Goal: Obtain resource: Obtain resource

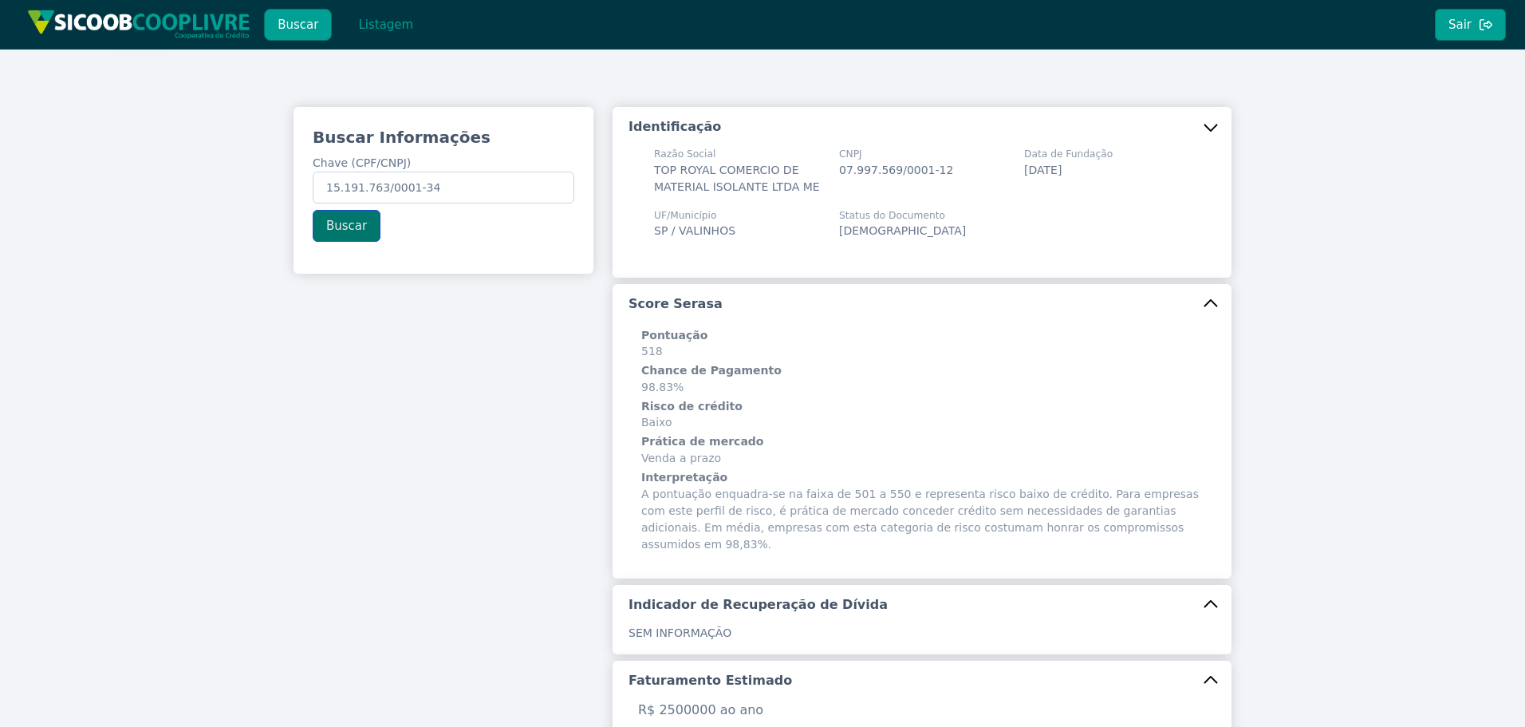
type input "15.191.763/0001-34"
click at [322, 225] on button "Buscar" at bounding box center [347, 226] width 68 height 32
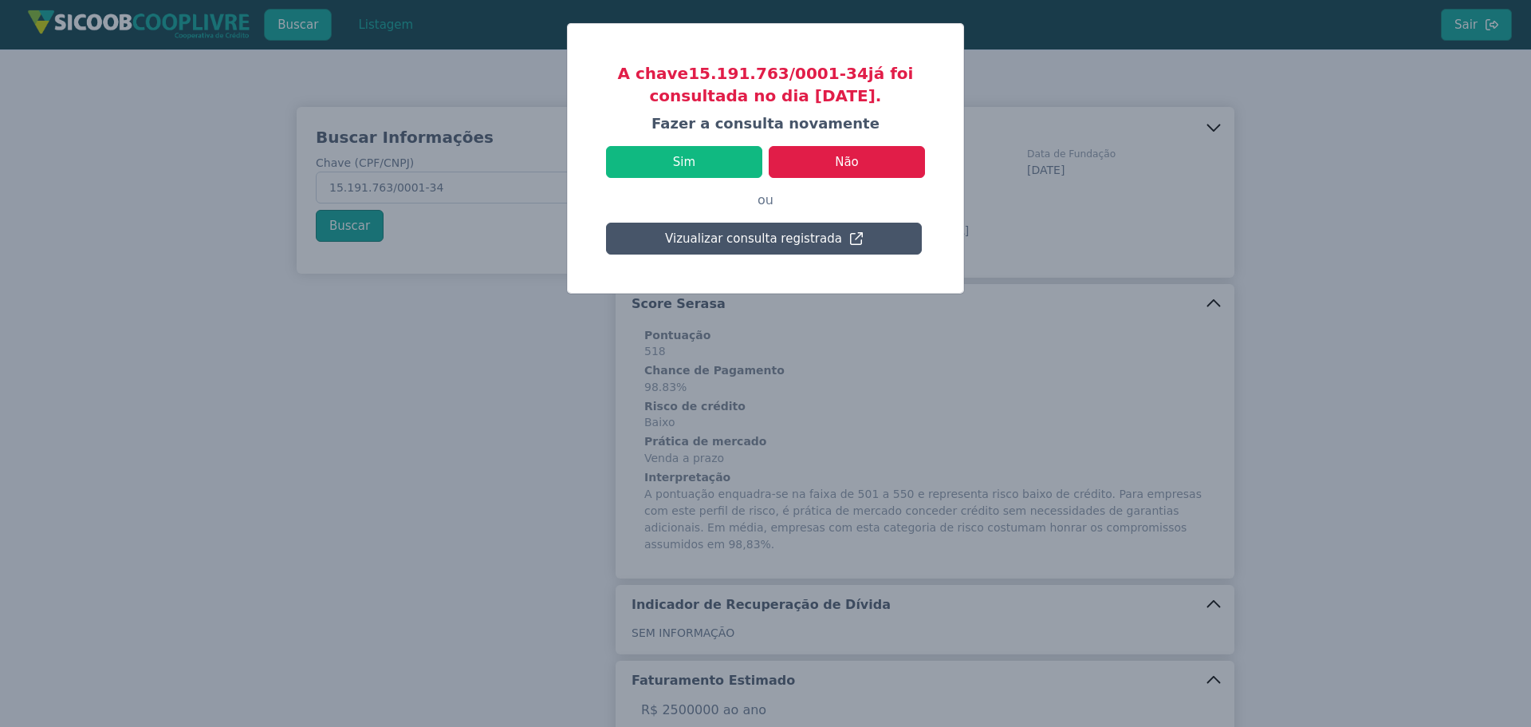
drag, startPoint x: 760, startPoint y: 98, endPoint x: 877, endPoint y: 100, distance: 116.5
click at [877, 100] on h3 "A chave 15.191.763/0001-34 já foi consultada no dia [DATE]." at bounding box center [765, 84] width 319 height 45
click at [832, 97] on h3 "A chave 15.191.763/0001-34 já foi consultada no dia [DATE]." at bounding box center [765, 84] width 319 height 45
click at [764, 240] on button "Vizualizar consulta registrada" at bounding box center [764, 239] width 316 height 32
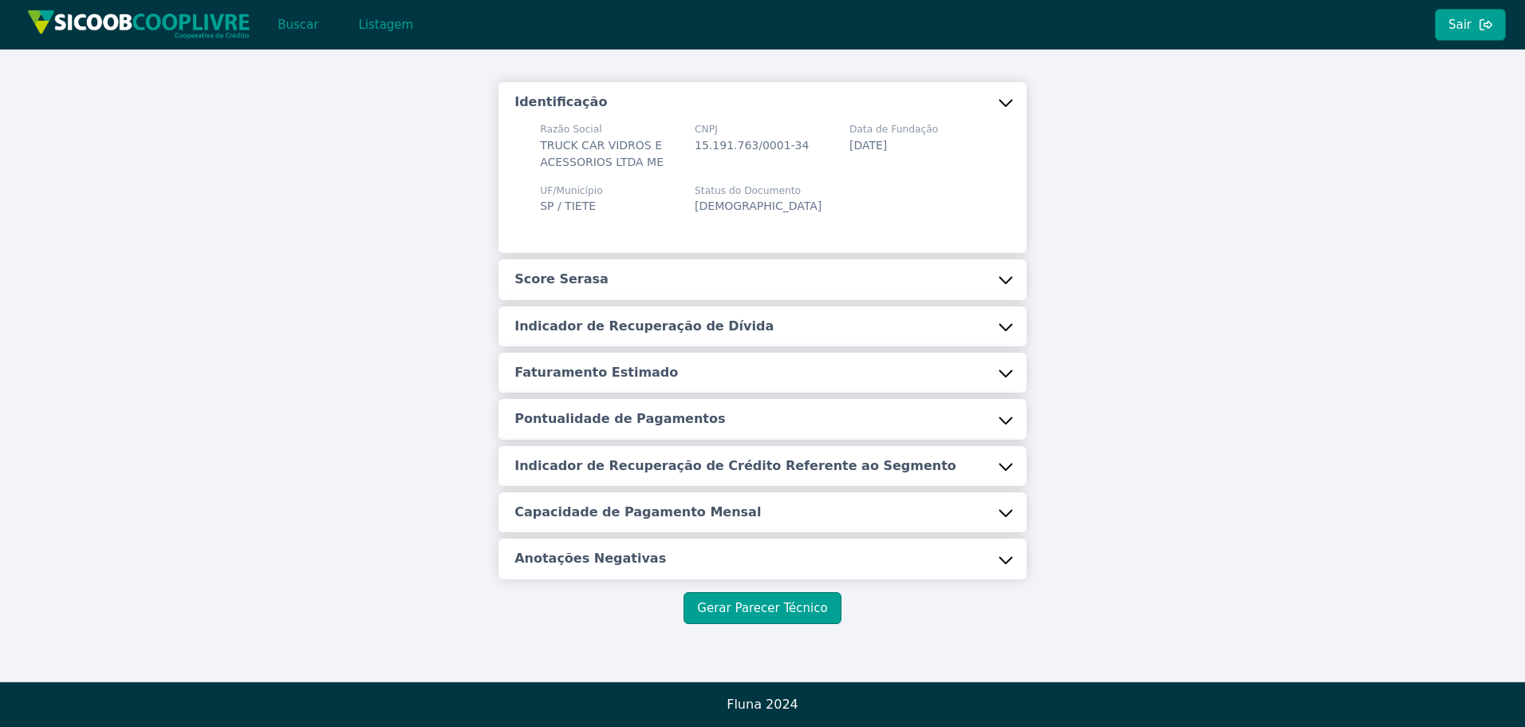
click at [609, 271] on h5 "Score Serasa" at bounding box center [561, 279] width 94 height 18
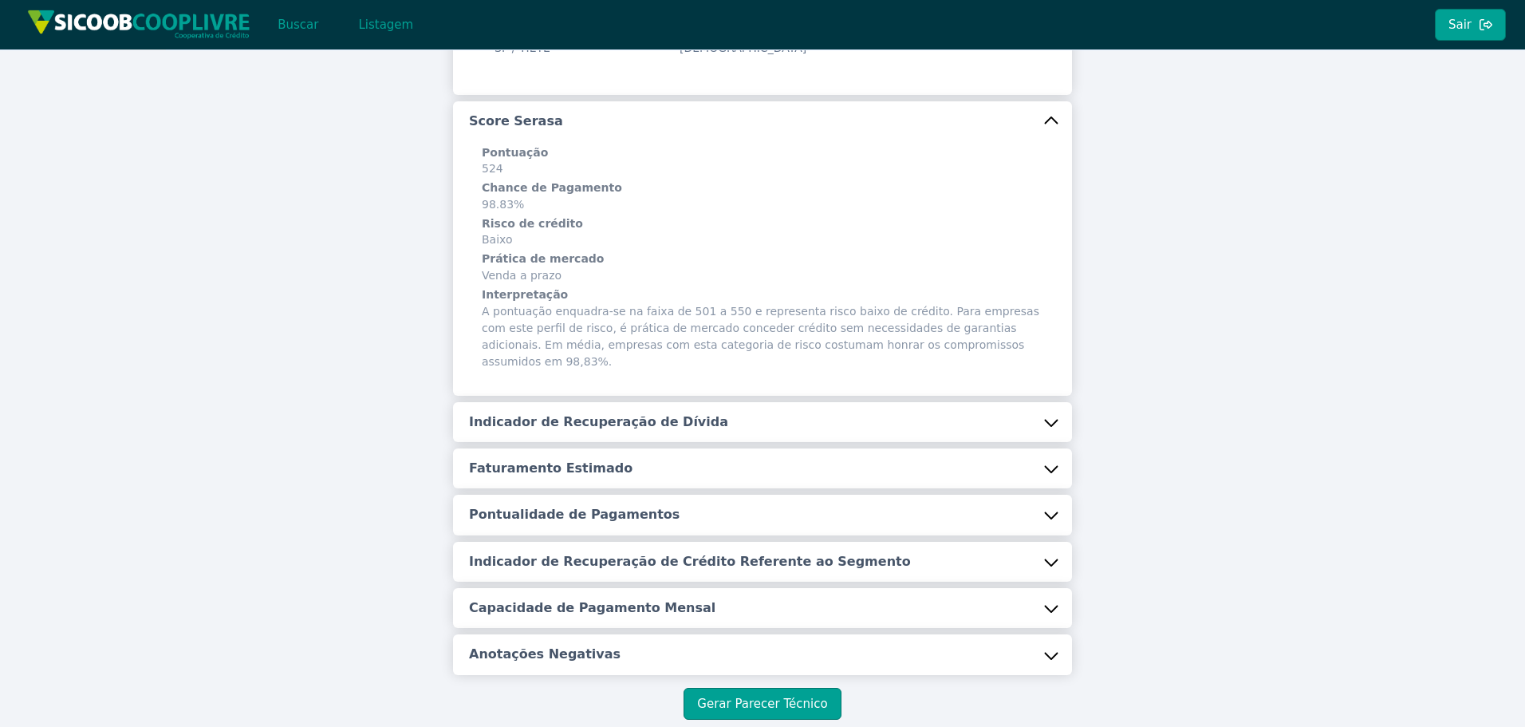
scroll to position [184, 0]
click at [599, 412] on h5 "Indicador de Recuperação de Dívida" at bounding box center [598, 421] width 259 height 18
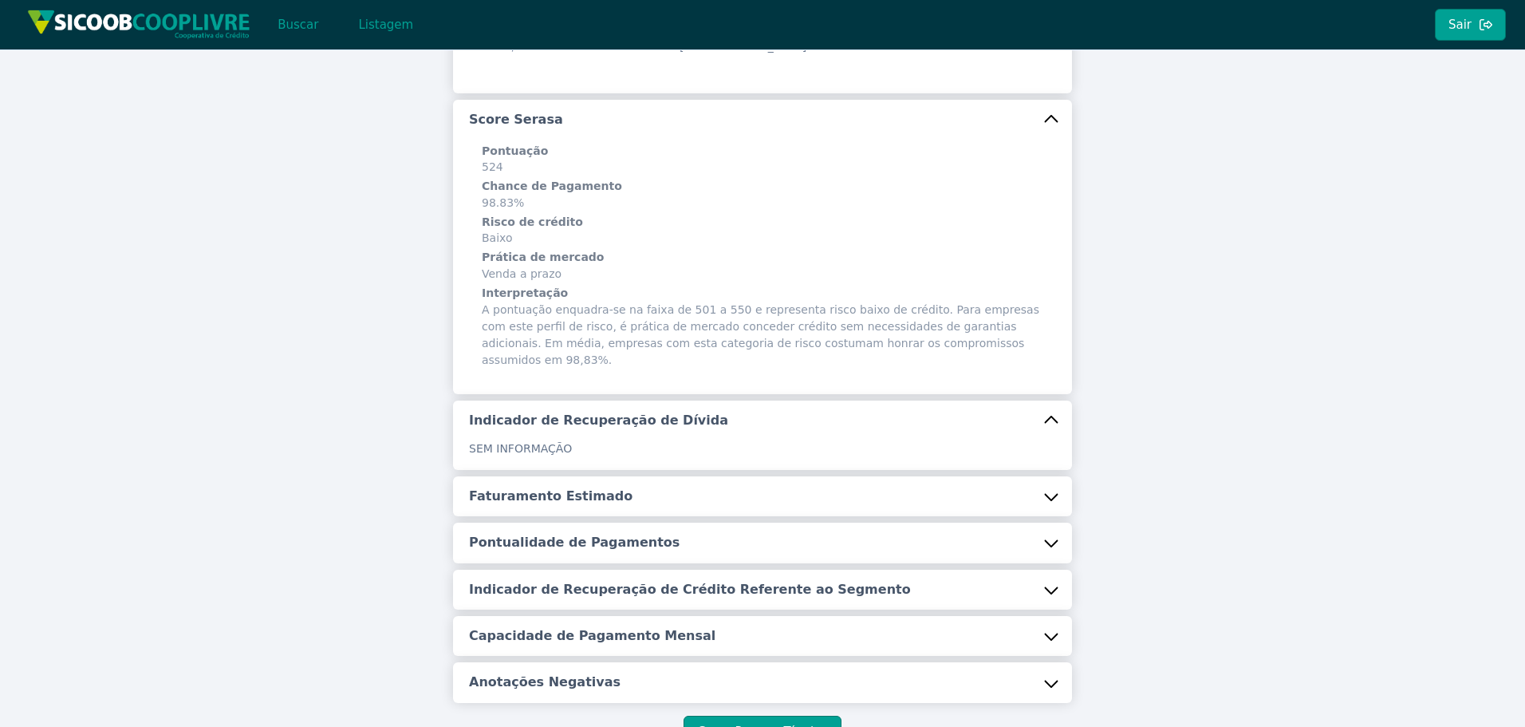
click at [566, 489] on button "Faturamento Estimado" at bounding box center [762, 496] width 619 height 40
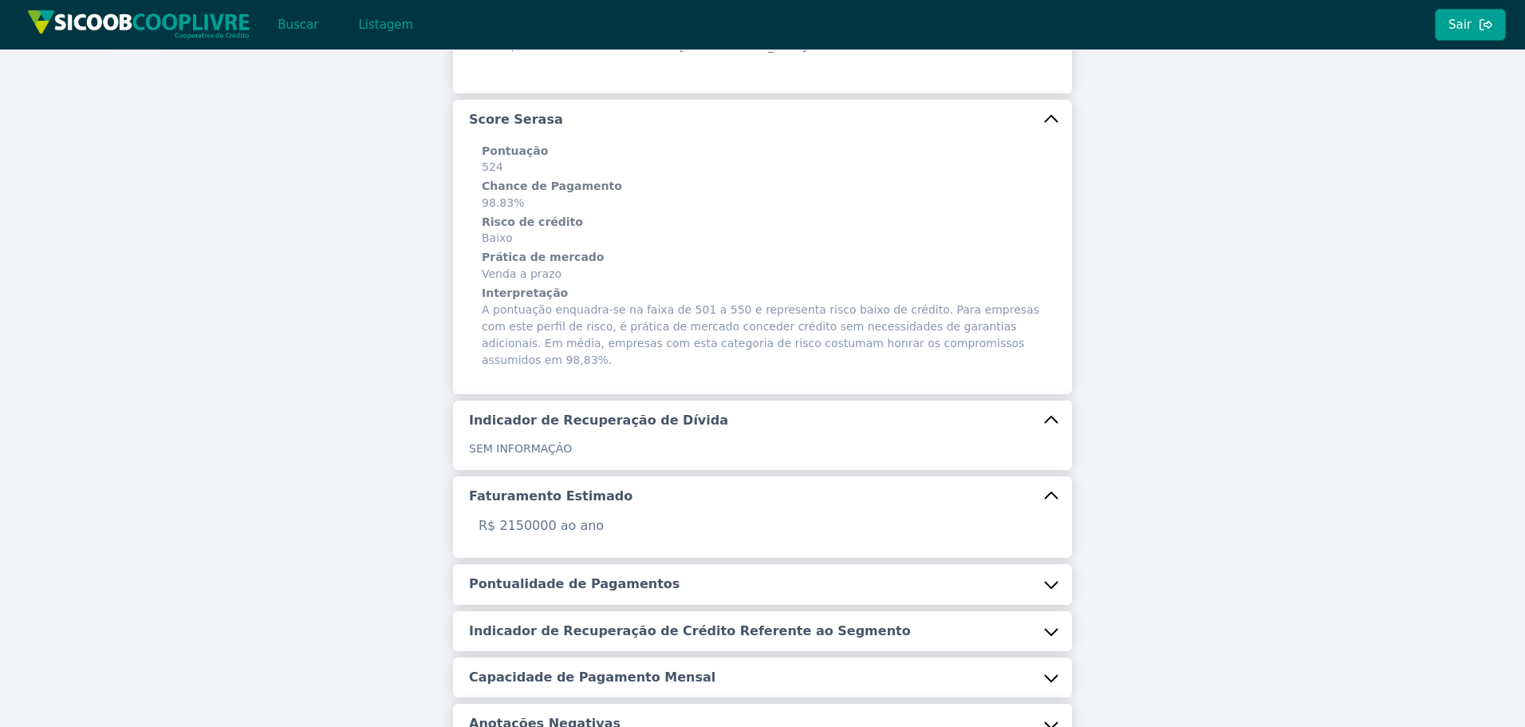
click at [557, 575] on h5 "Pontualidade de Pagamentos" at bounding box center [574, 584] width 211 height 18
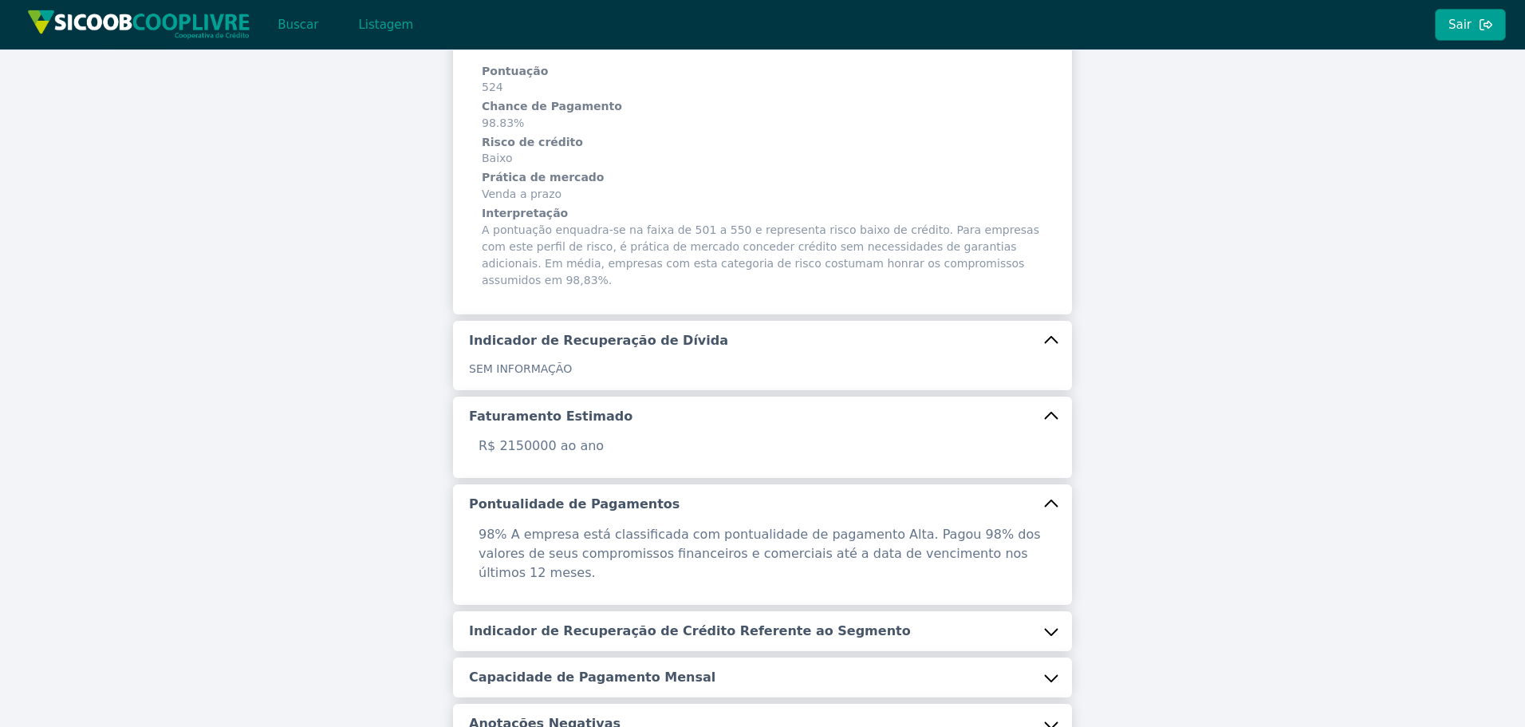
scroll to position [393, 0]
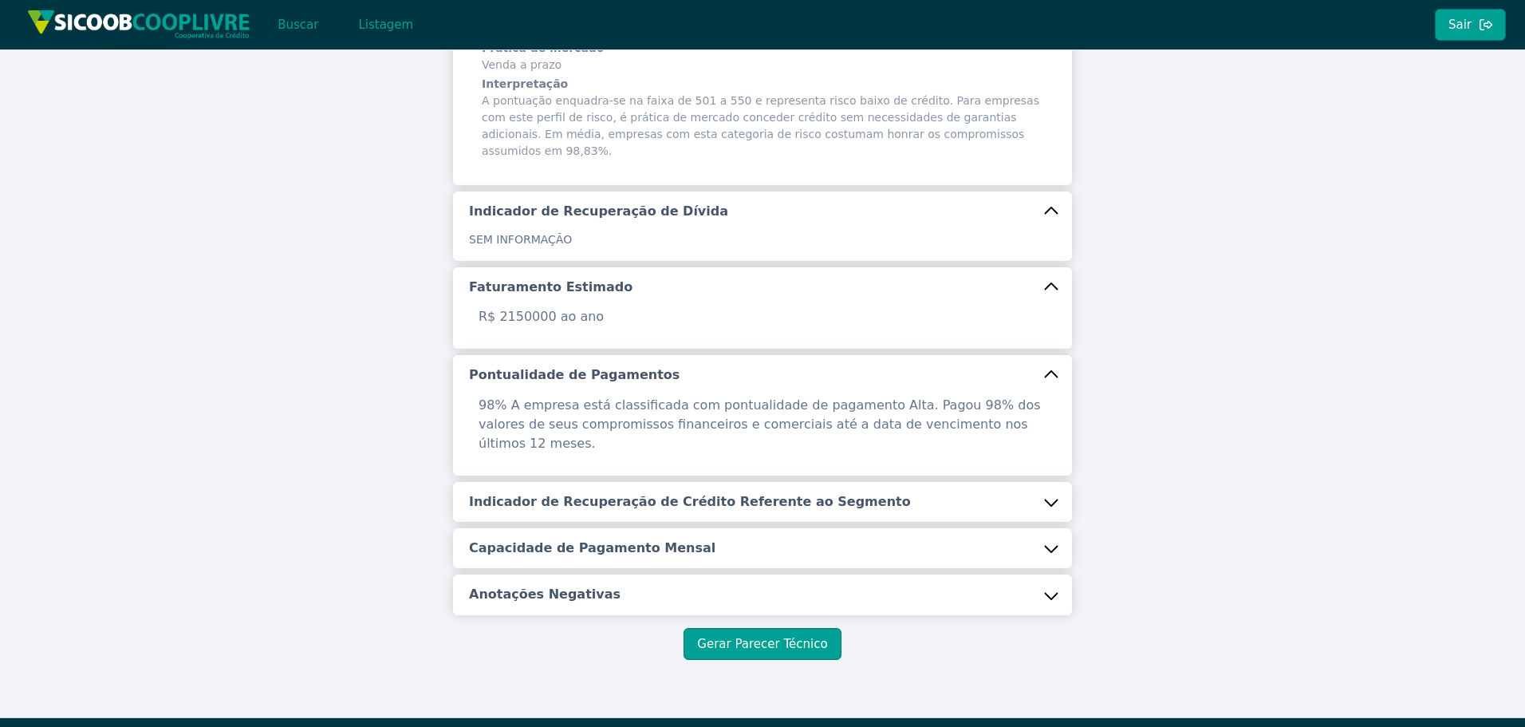
drag, startPoint x: 547, startPoint y: 467, endPoint x: 518, endPoint y: 538, distance: 76.9
click at [546, 493] on h5 "Indicador de Recuperação de Crédito Referente ao Segmento" at bounding box center [690, 502] width 442 height 18
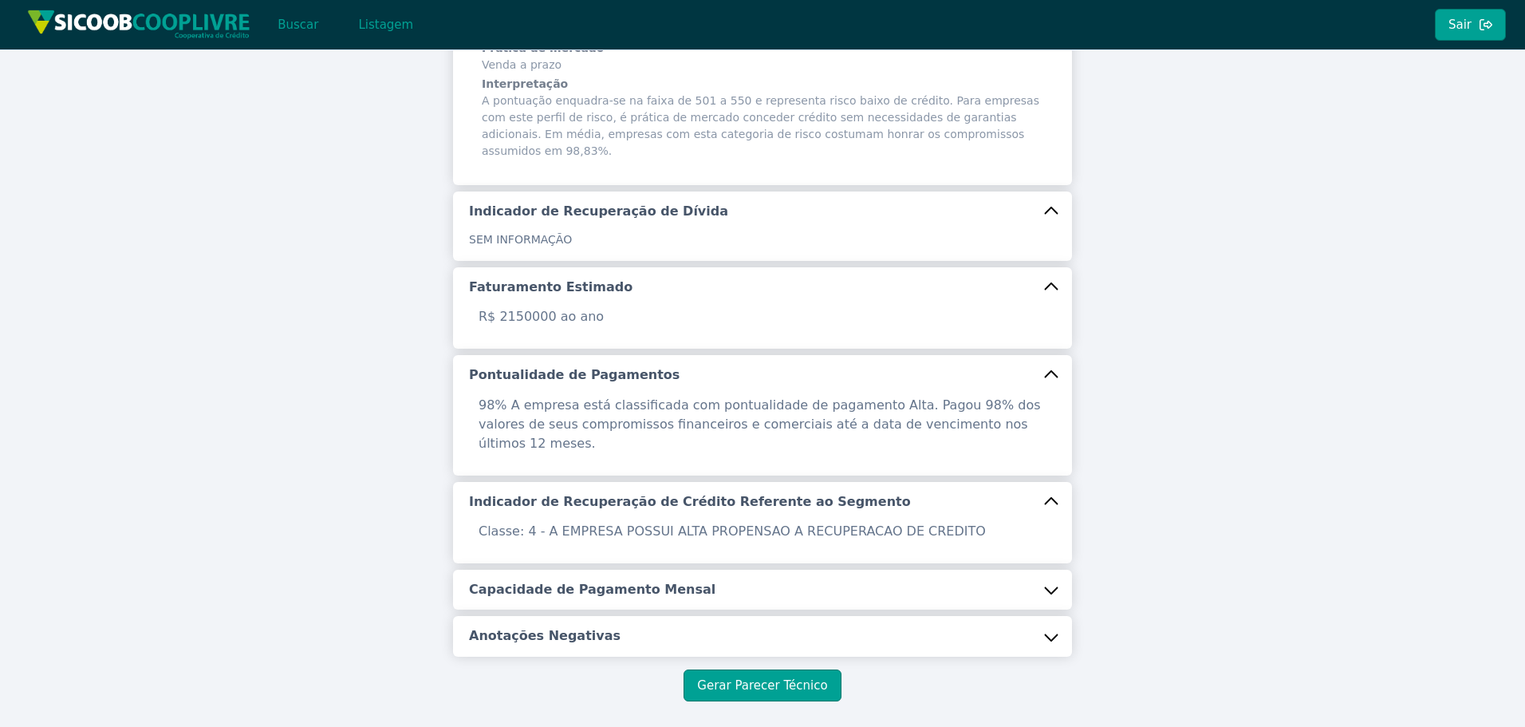
click at [518, 569] on button "Capacidade de Pagamento Mensal" at bounding box center [762, 589] width 619 height 40
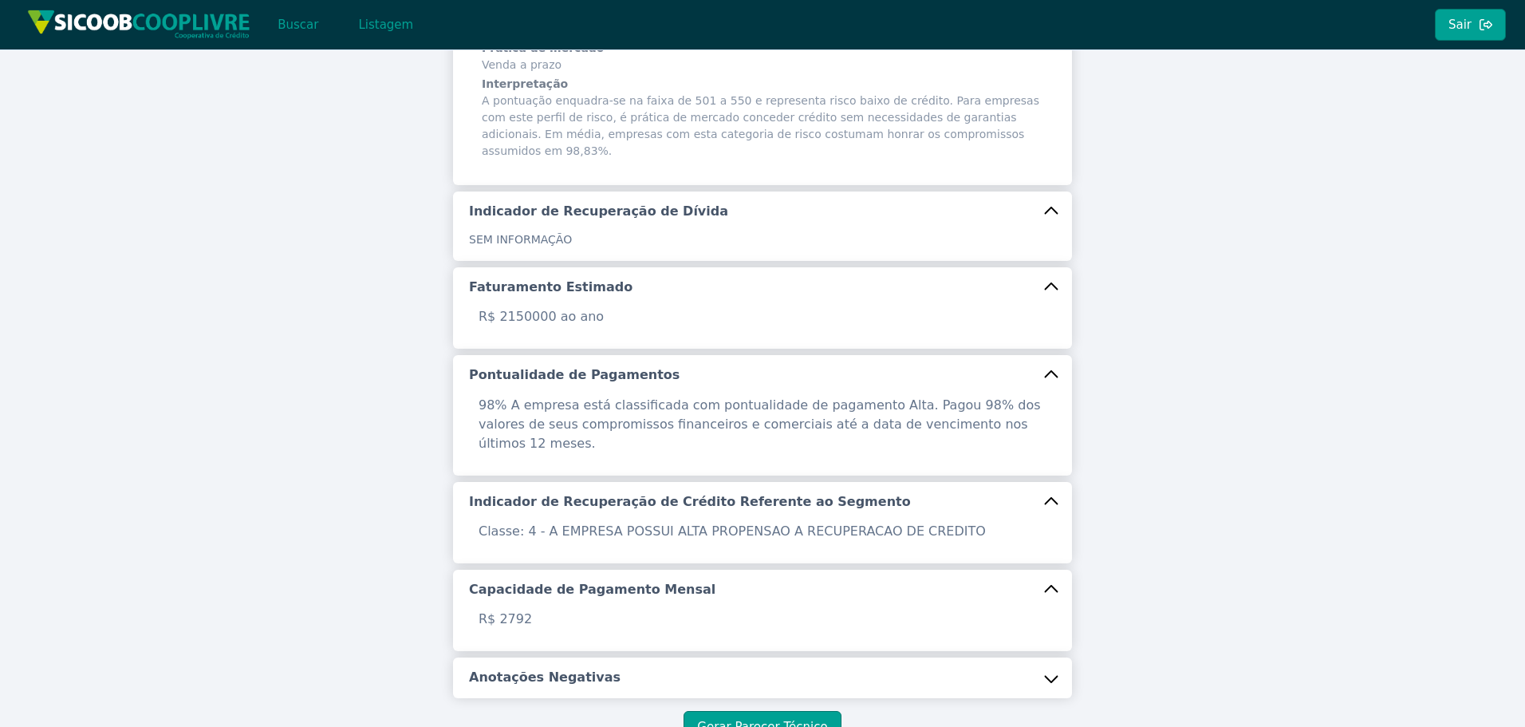
click at [502, 668] on h5 "Anotações Negativas" at bounding box center [545, 677] width 152 height 18
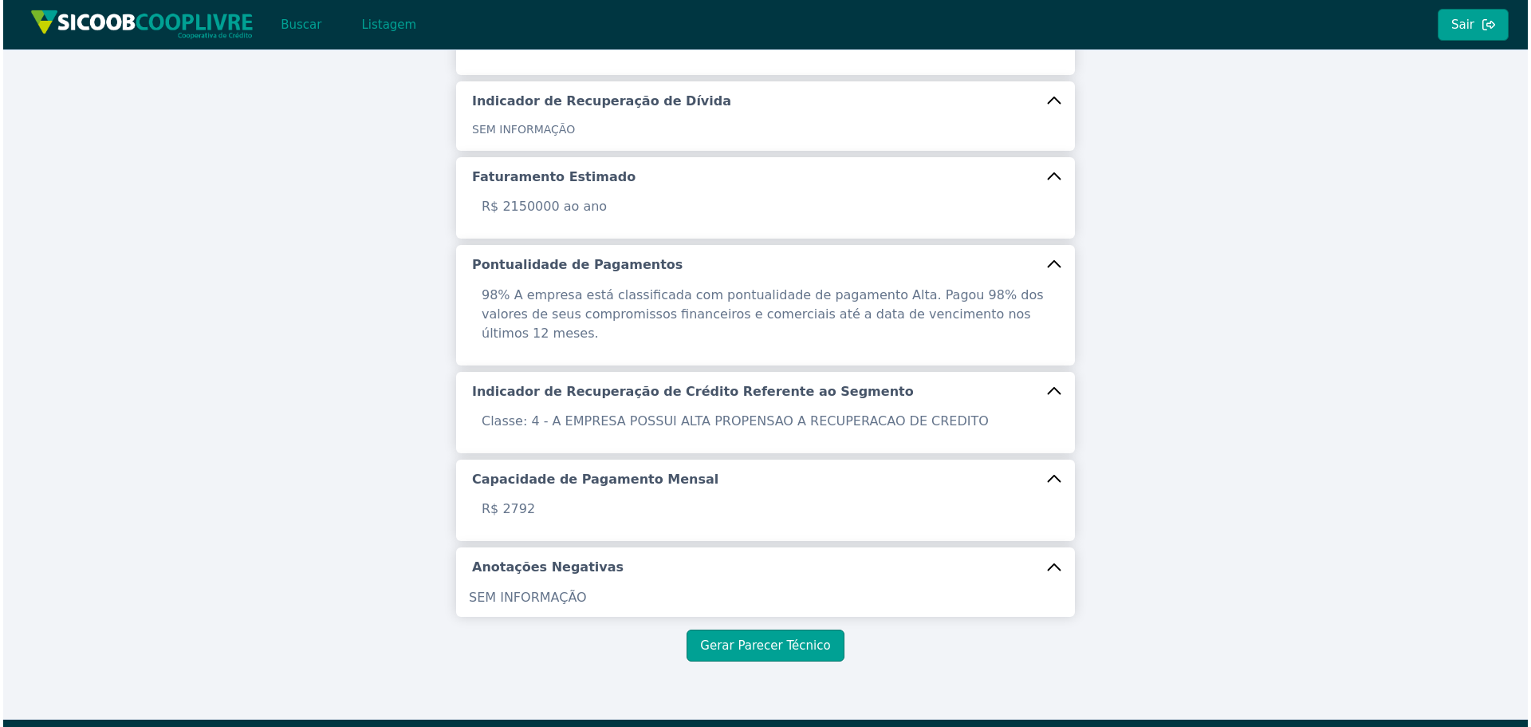
scroll to position [505, 0]
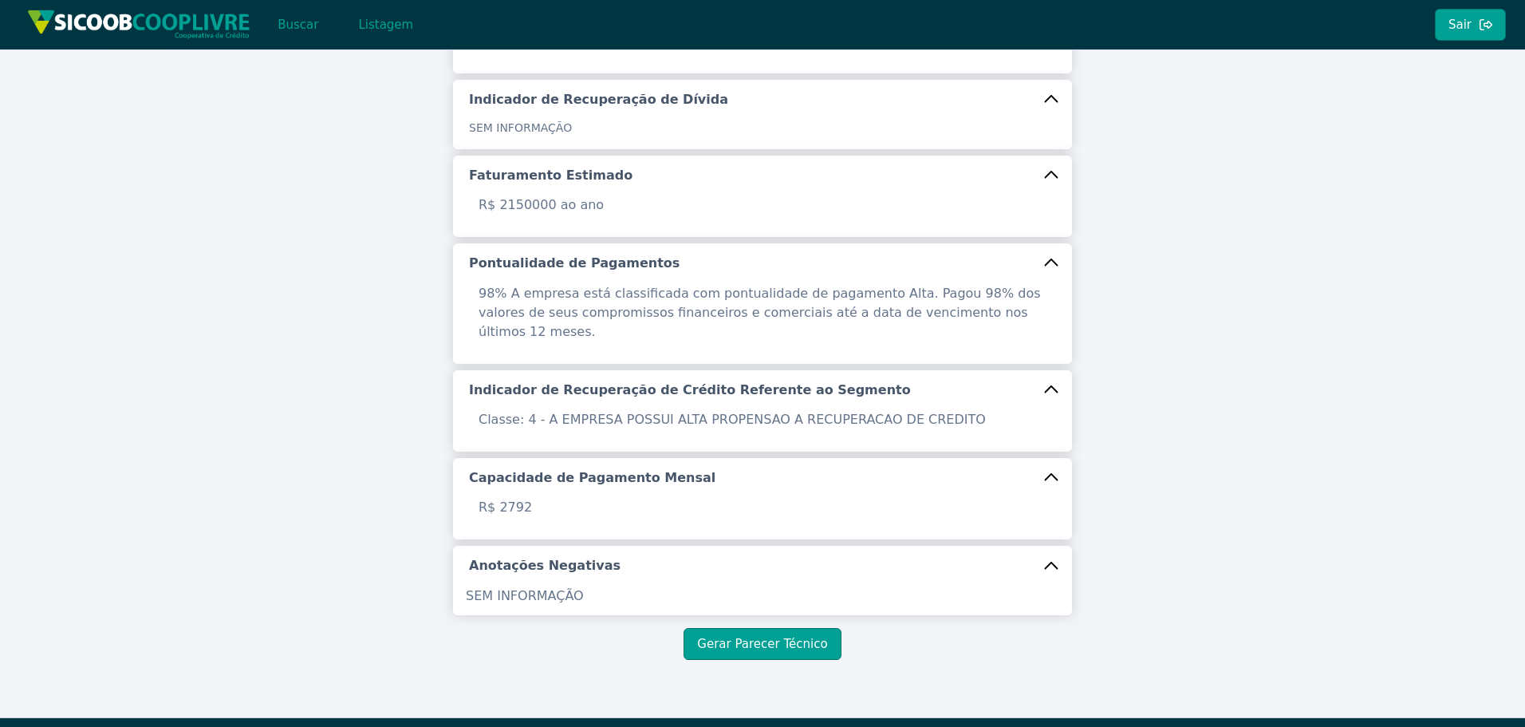
click at [794, 624] on div "Identificação Razão Social TRUCK CAR VIDROS E ACESSORIOS LTDA ME CNPJ 15.191.76…" at bounding box center [762, 131] width 1525 height 1172
click at [797, 628] on button "Gerar Parecer Técnico" at bounding box center [762, 644] width 157 height 32
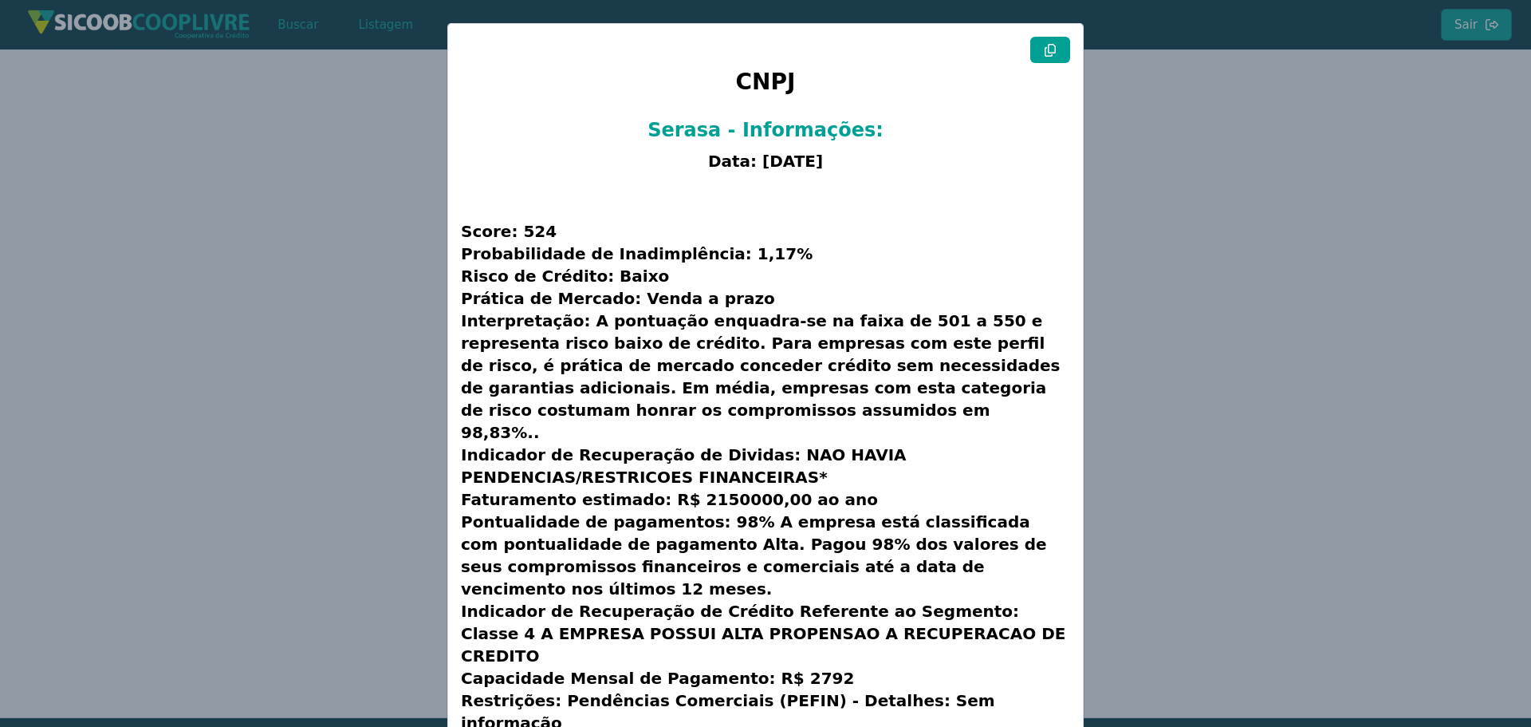
click at [1050, 56] on icon at bounding box center [1050, 50] width 13 height 13
